Goal: Task Accomplishment & Management: Use online tool/utility

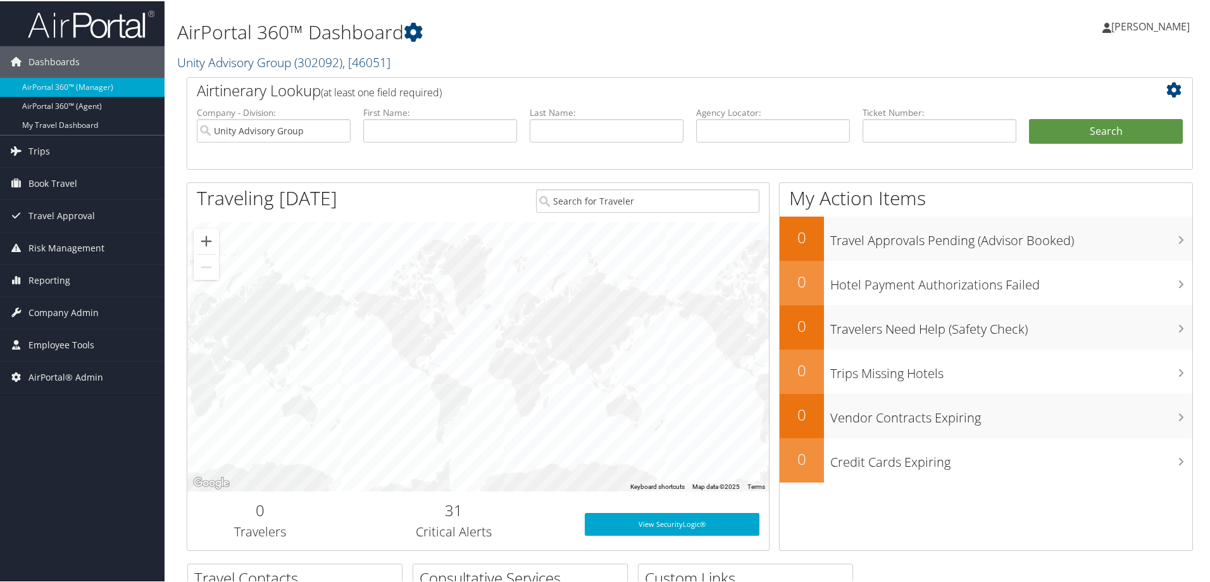
click at [313, 59] on span "( 302092 )" at bounding box center [318, 61] width 48 height 17
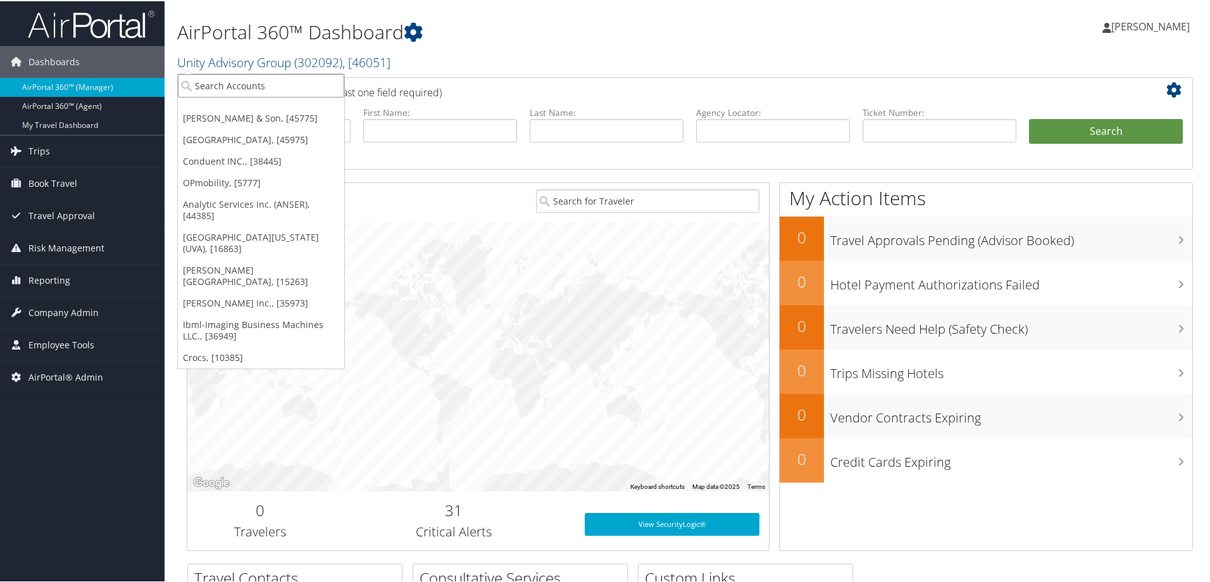
click at [303, 92] on input "search" at bounding box center [261, 84] width 166 height 23
type input "s3"
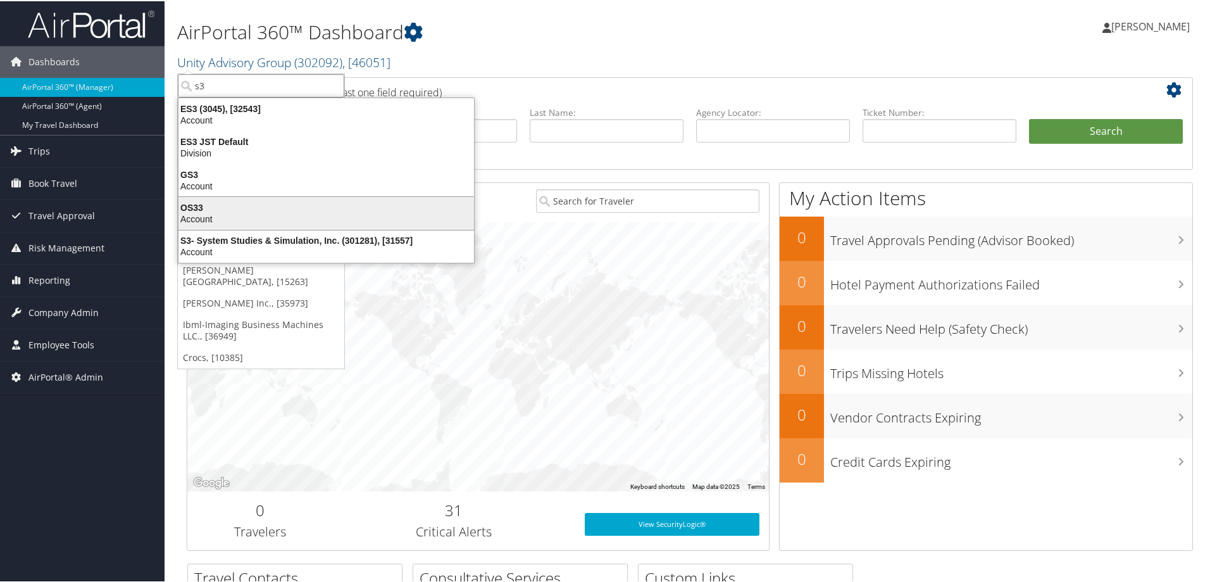
click at [311, 227] on li "OS33 Account" at bounding box center [326, 212] width 297 height 34
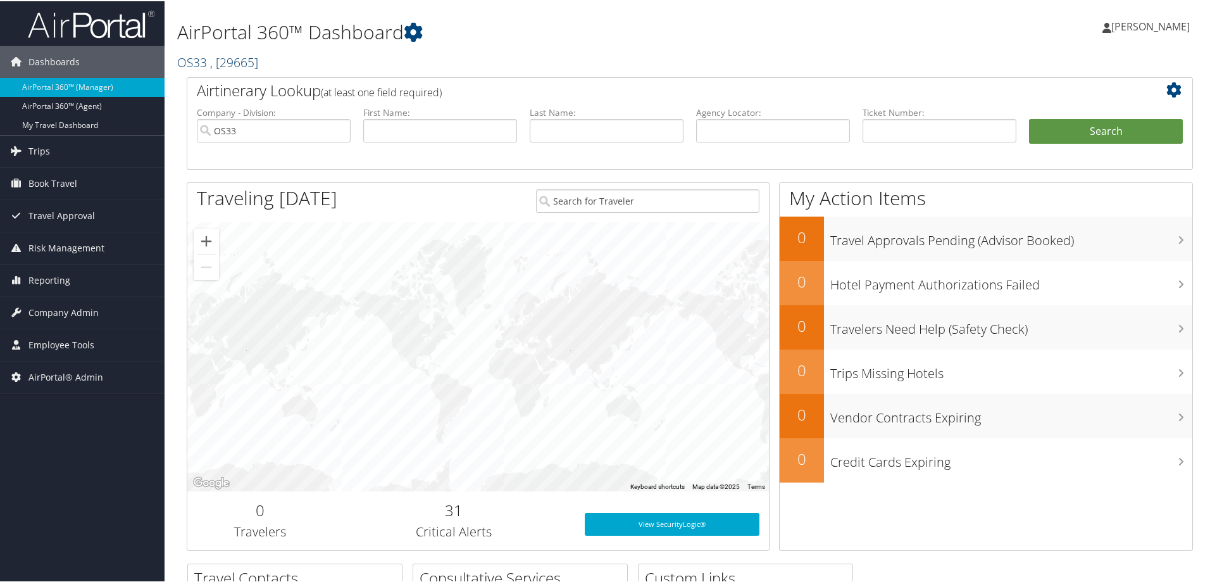
click at [199, 61] on link "OS33 , [ 29665 ]" at bounding box center [217, 61] width 81 height 17
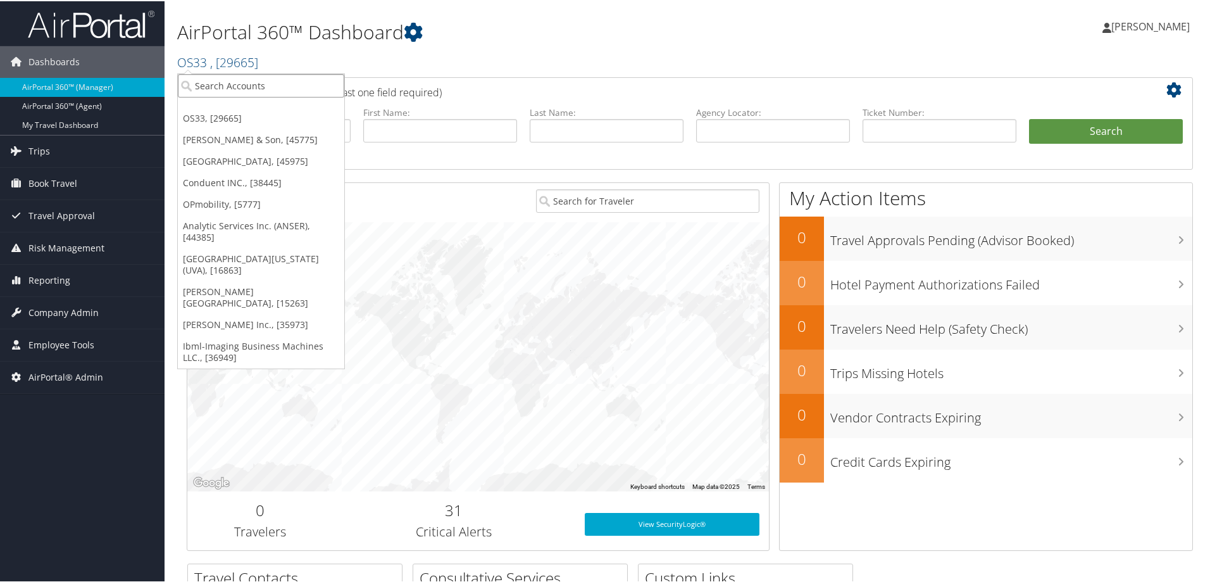
click at [213, 91] on input "search" at bounding box center [261, 84] width 166 height 23
type input "s3"
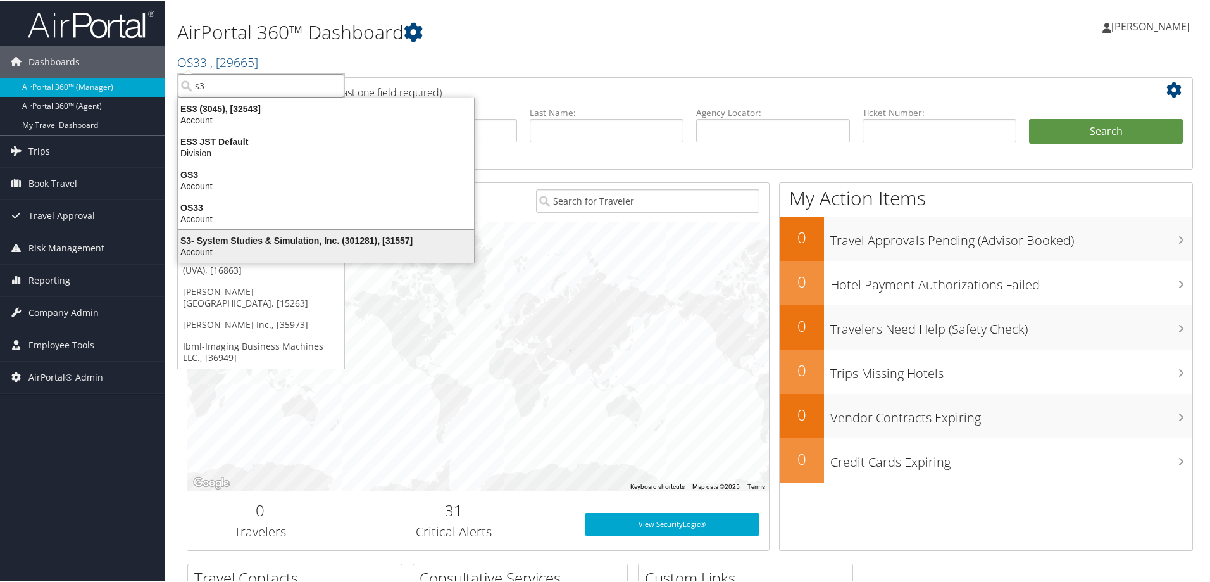
click at [218, 250] on div "Account" at bounding box center [326, 250] width 311 height 11
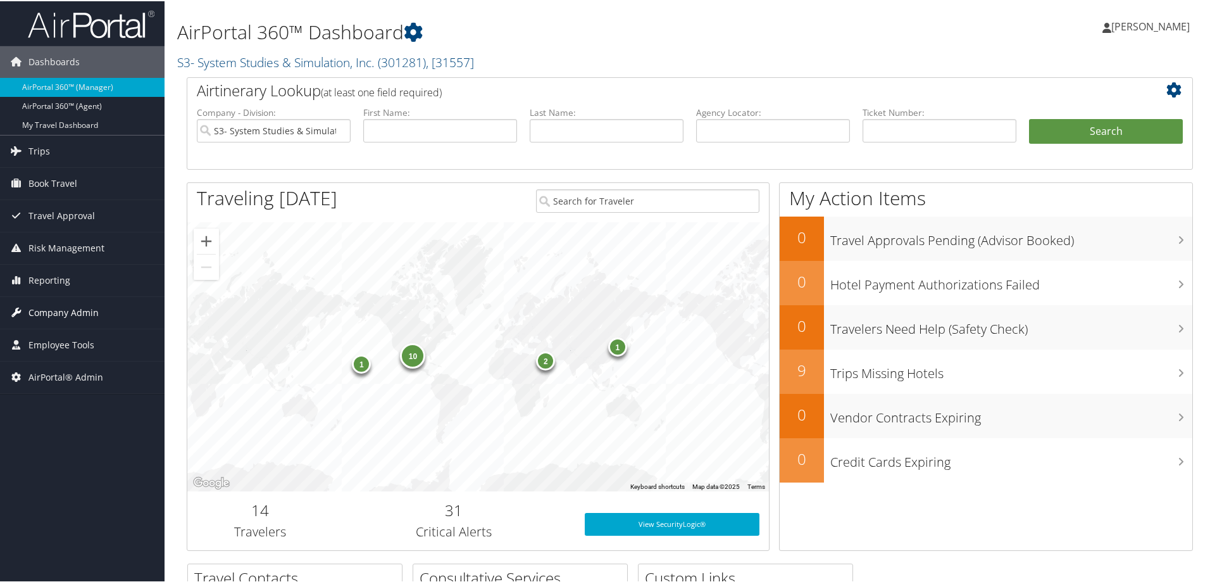
click at [87, 305] on span "Company Admin" at bounding box center [63, 312] width 70 height 32
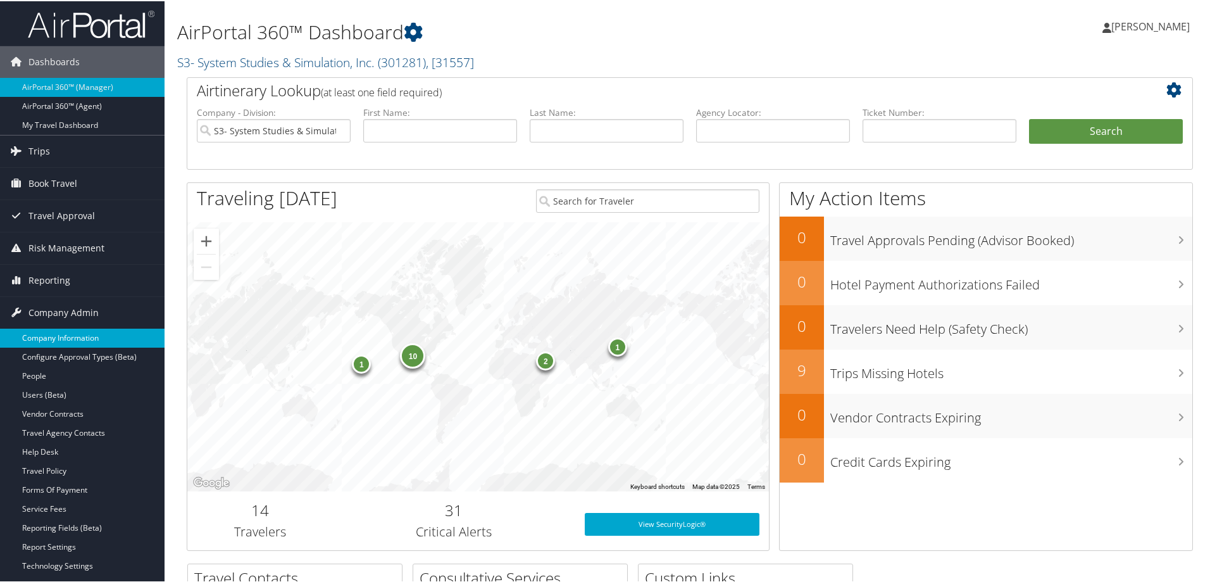
click at [70, 330] on link "Company Information" at bounding box center [82, 336] width 165 height 19
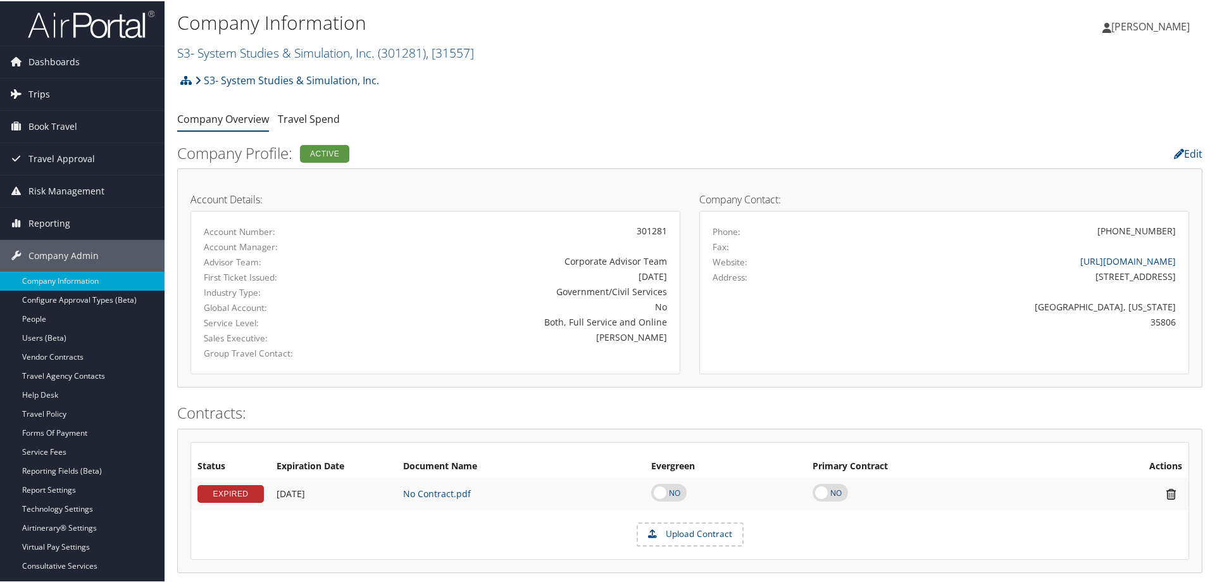
click at [39, 90] on span "Trips" at bounding box center [39, 93] width 22 height 32
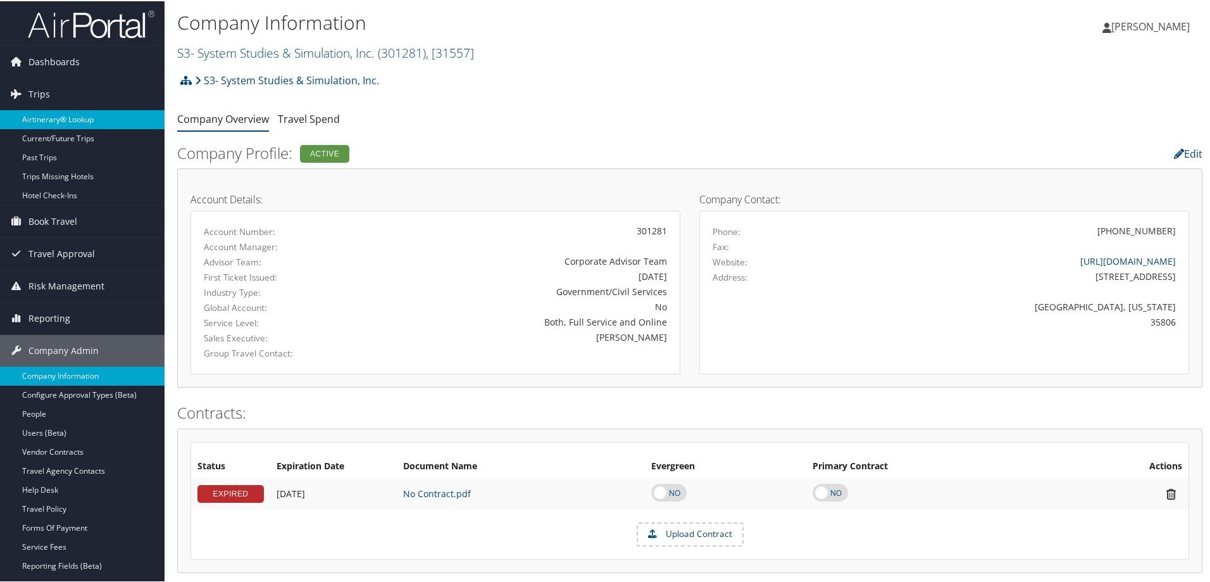
click at [49, 115] on link "Airtinerary® Lookup" at bounding box center [82, 118] width 165 height 19
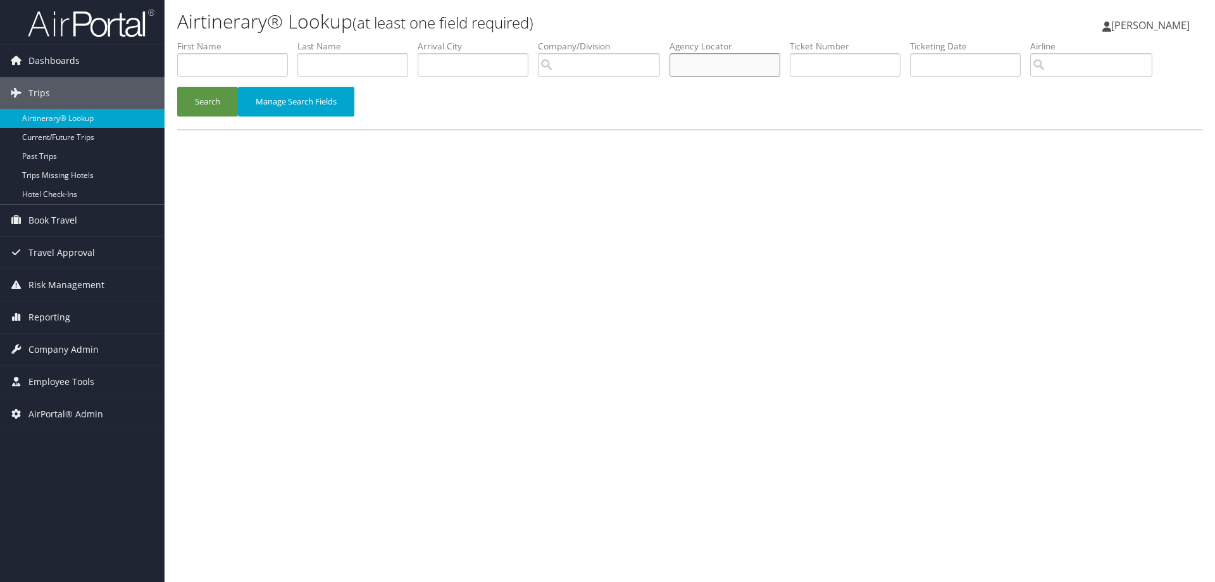
click at [737, 68] on input "text" at bounding box center [725, 64] width 111 height 23
paste input "CPY026"
type input "CPY026"
click at [177, 87] on button "Search" at bounding box center [207, 102] width 61 height 30
